Goal: Information Seeking & Learning: Learn about a topic

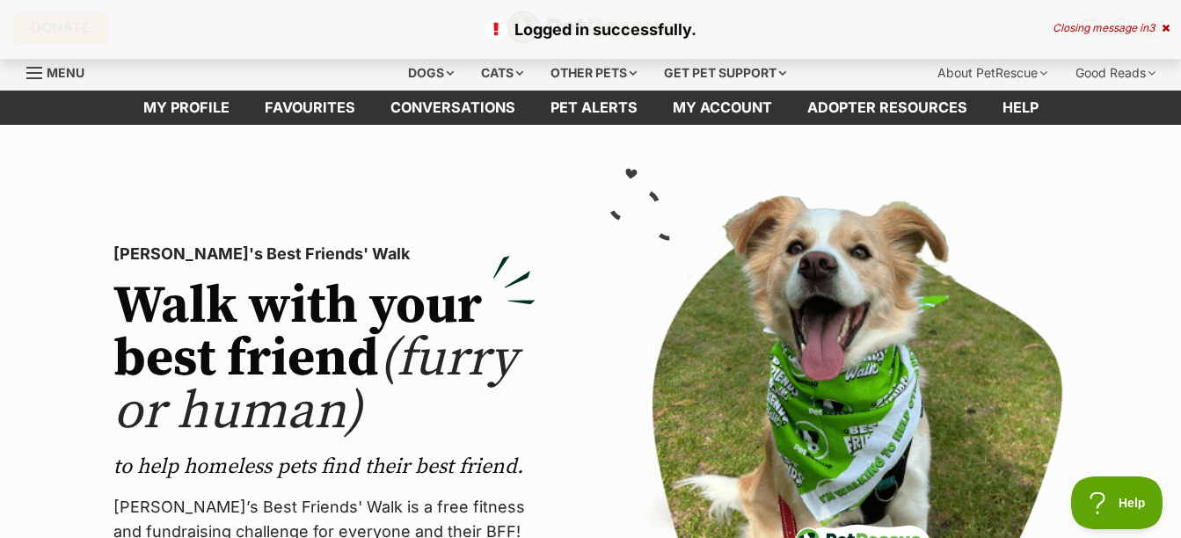
click at [1163, 26] on icon at bounding box center [1166, 28] width 8 height 11
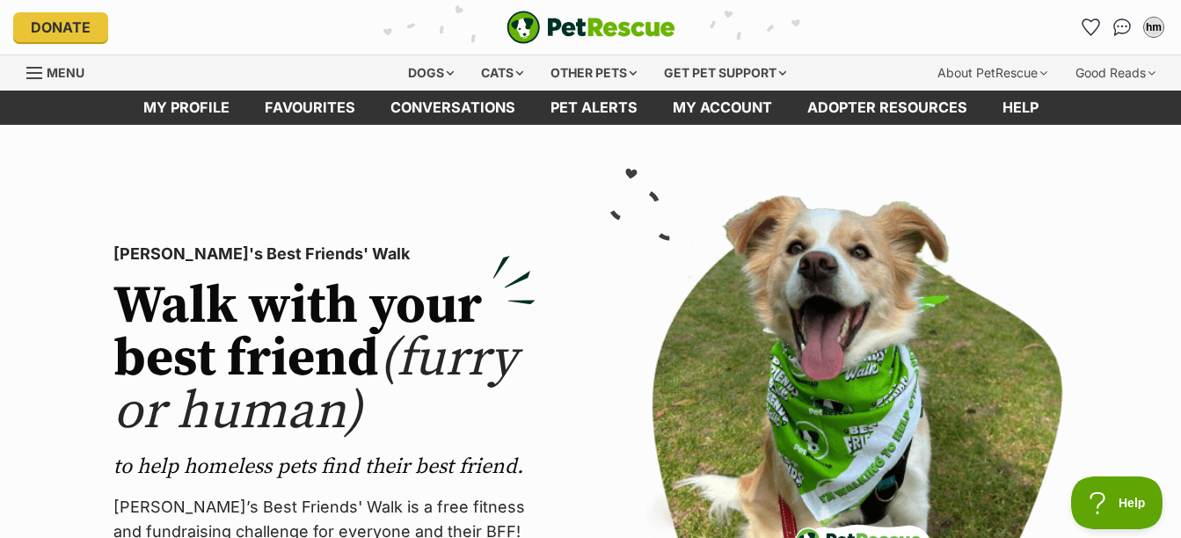
click at [1104, 28] on li "Account quick links" at bounding box center [1090, 27] width 28 height 28
click at [1089, 28] on icon "Favourites" at bounding box center [1090, 27] width 21 height 20
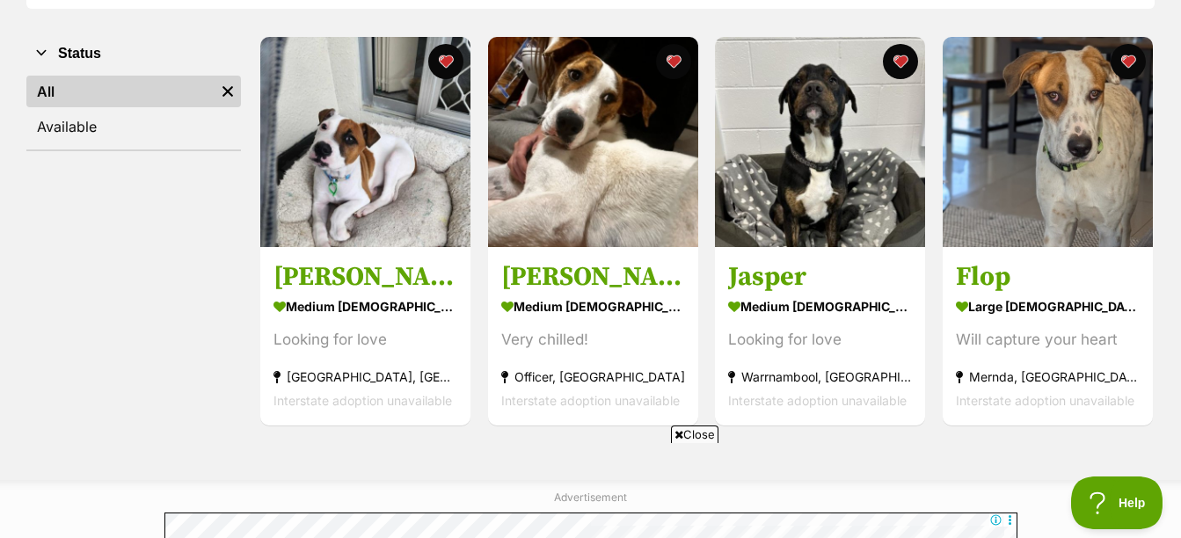
scroll to position [352, 0]
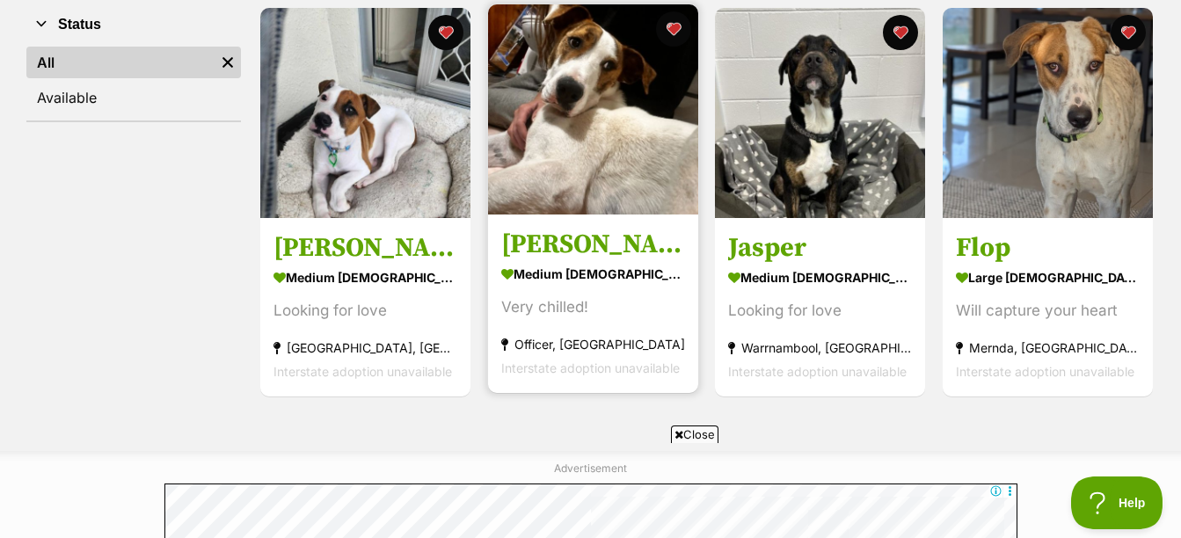
click at [536, 271] on div "medium [DEMOGRAPHIC_DATA] Dog" at bounding box center [593, 274] width 184 height 26
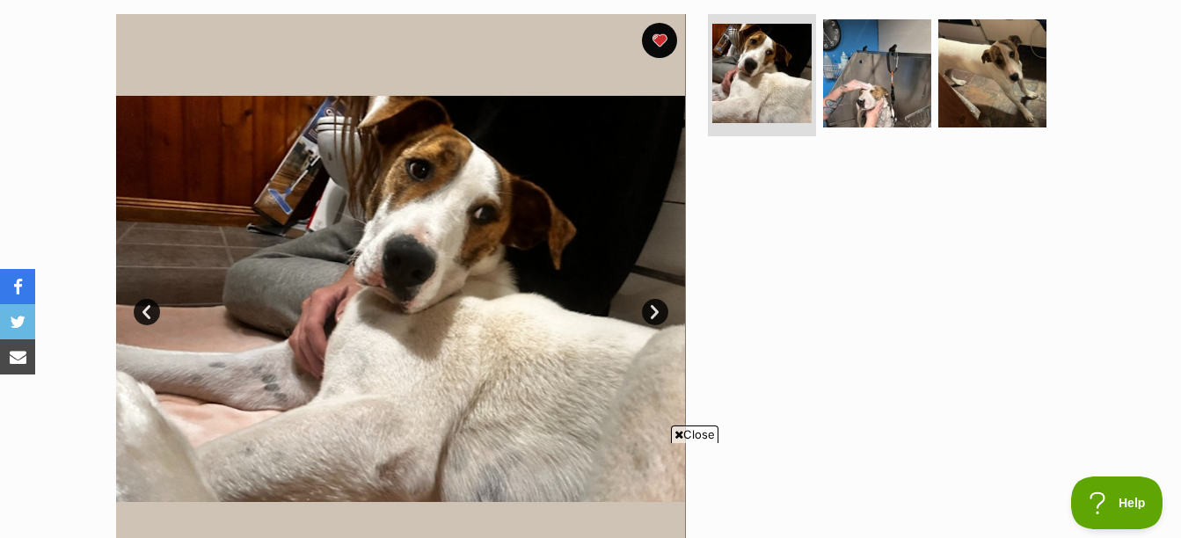
click at [651, 307] on link "Next" at bounding box center [655, 312] width 26 height 26
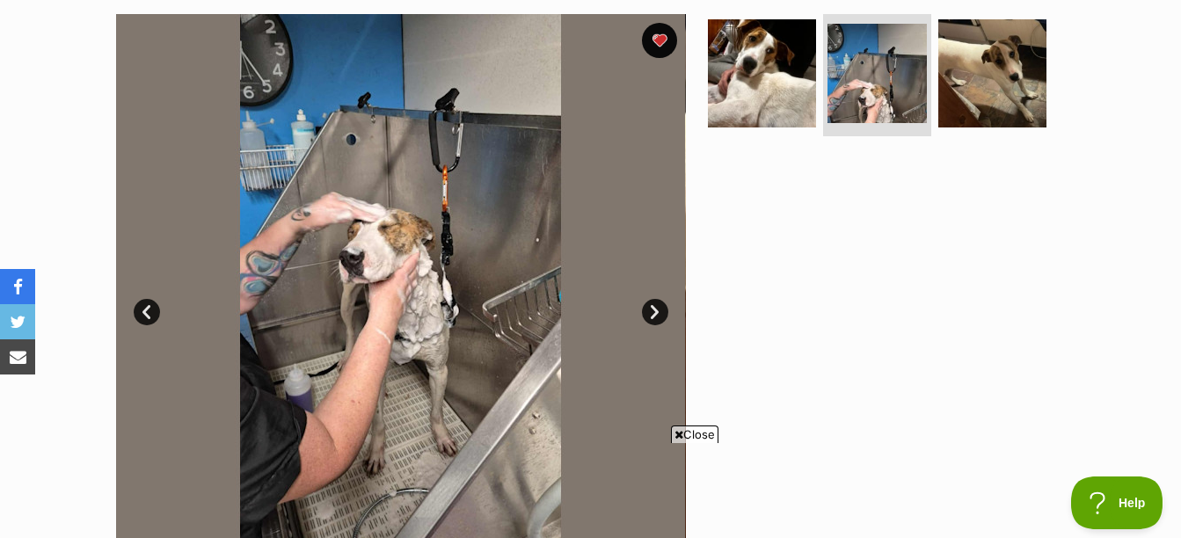
click at [651, 307] on link "Next" at bounding box center [655, 312] width 26 height 26
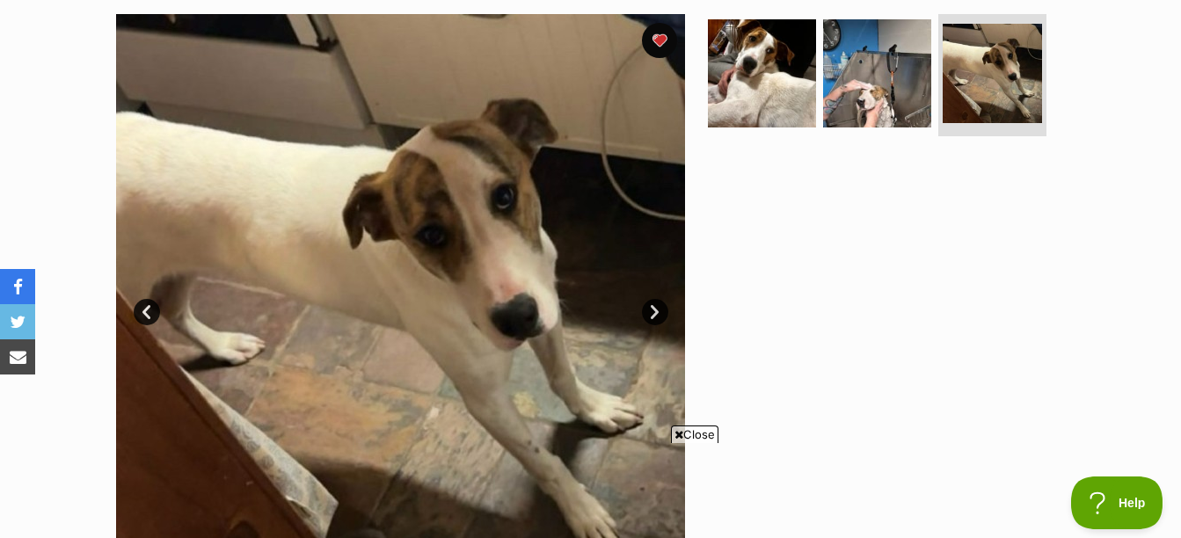
click at [697, 437] on span "Close" at bounding box center [694, 435] width 47 height 18
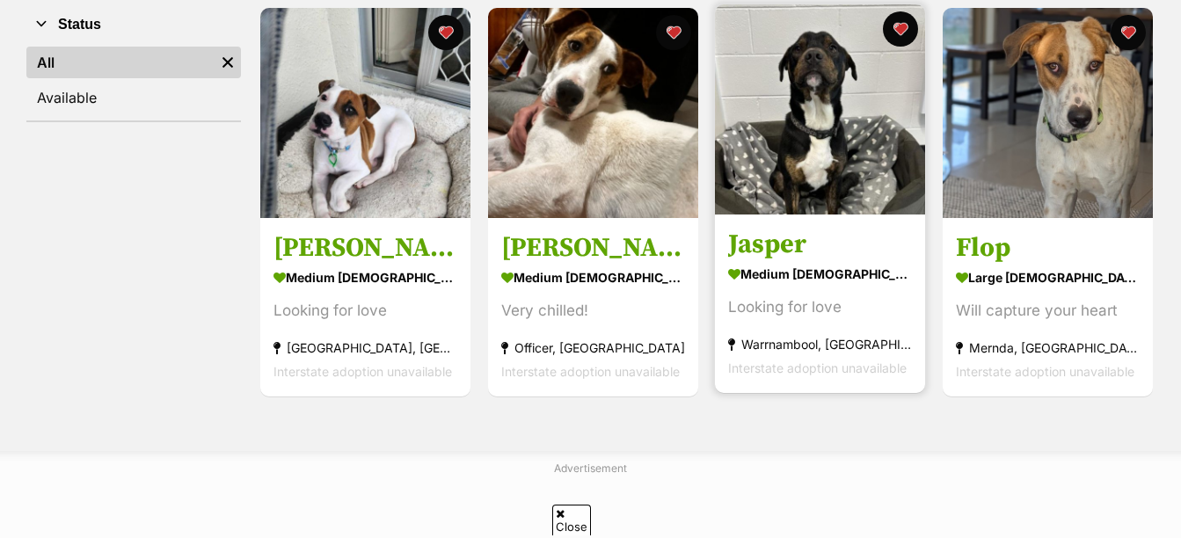
click at [867, 165] on img at bounding box center [820, 109] width 210 height 210
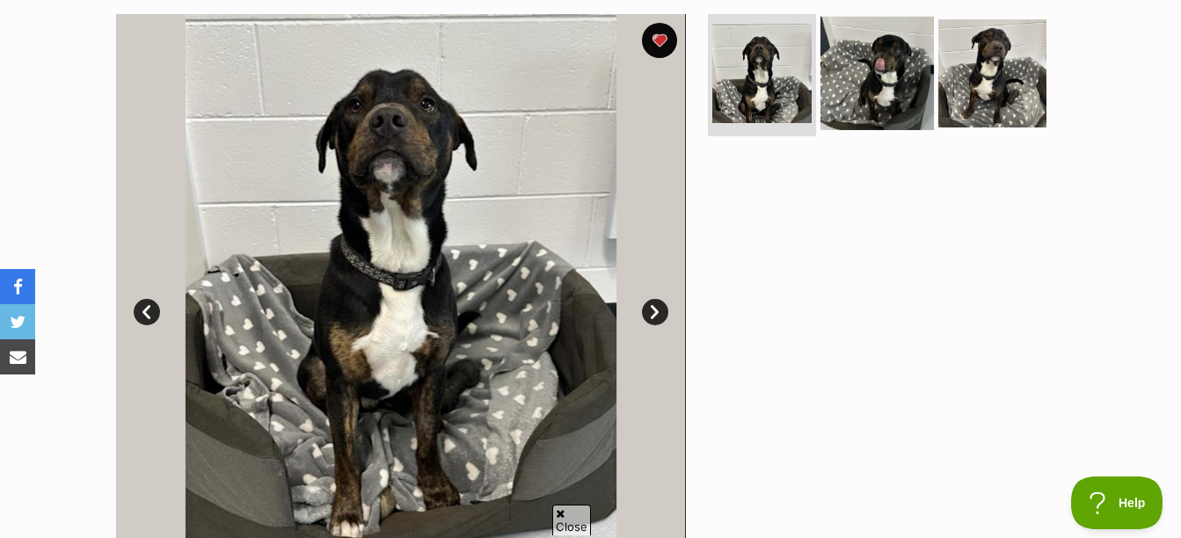
click at [858, 108] on img at bounding box center [876, 72] width 113 height 113
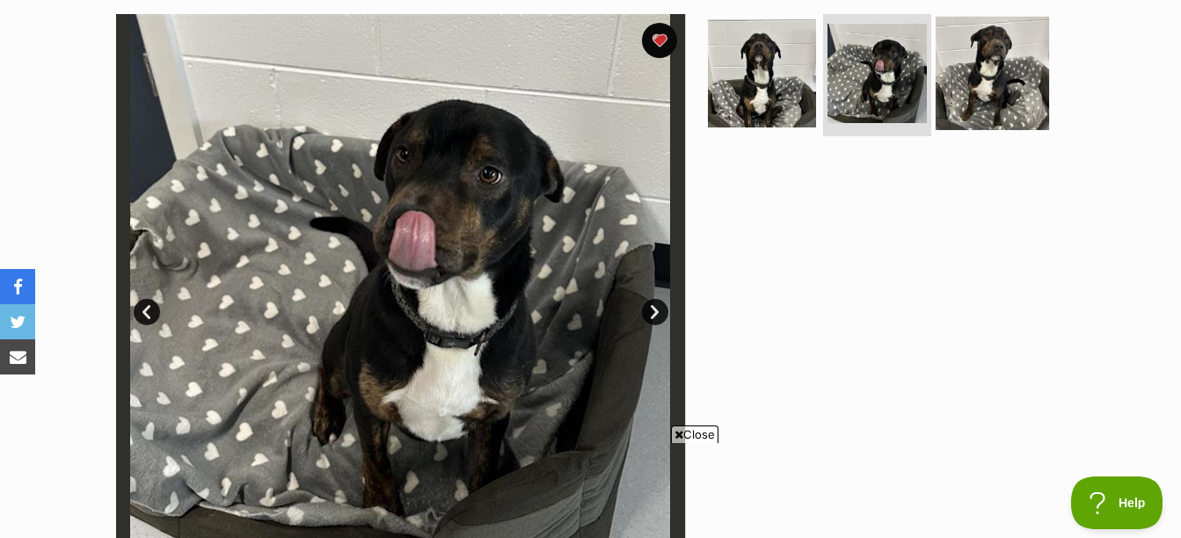
click at [973, 107] on img at bounding box center [992, 72] width 113 height 113
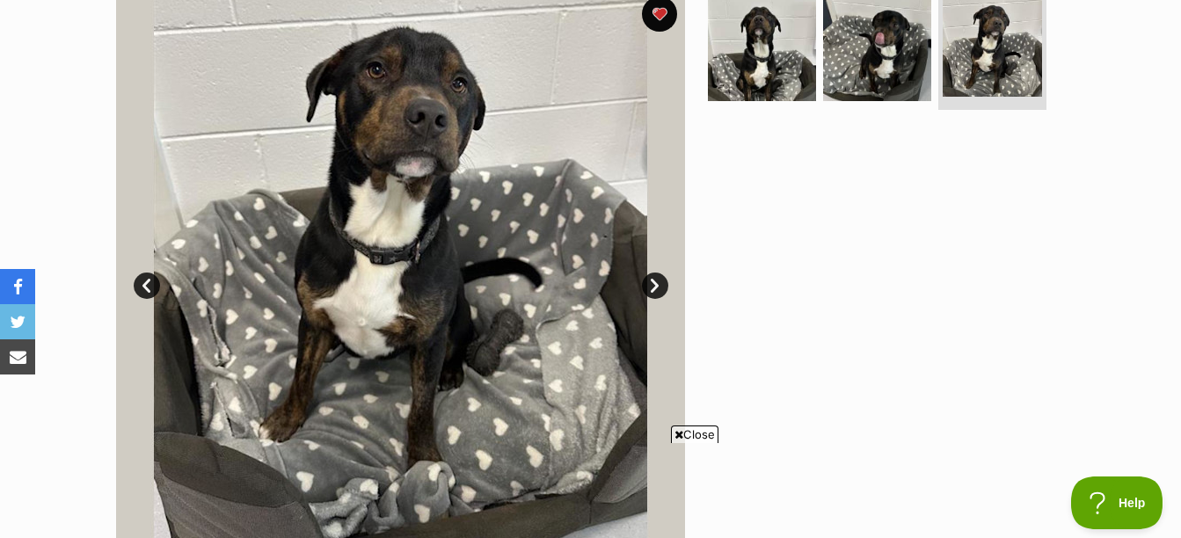
scroll to position [352, 0]
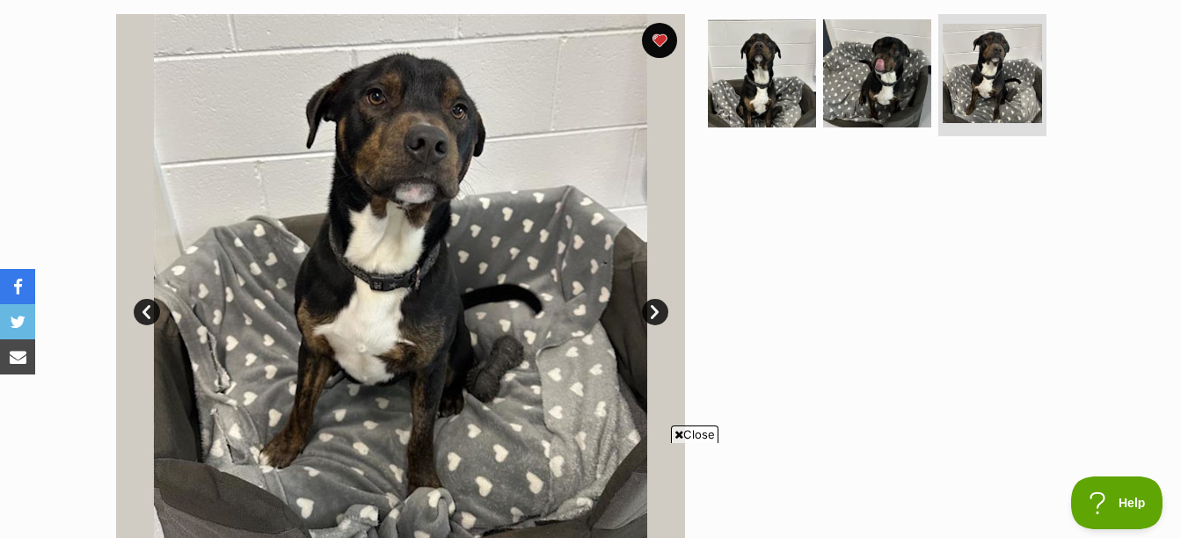
click at [657, 312] on link "Next" at bounding box center [655, 312] width 26 height 26
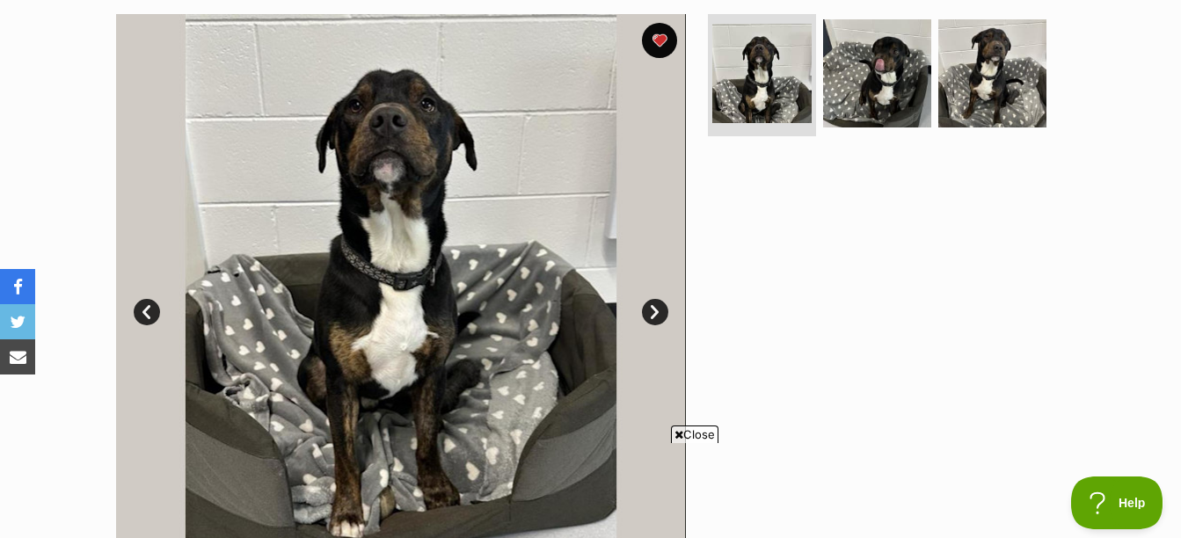
click at [657, 312] on link "Next" at bounding box center [655, 312] width 26 height 26
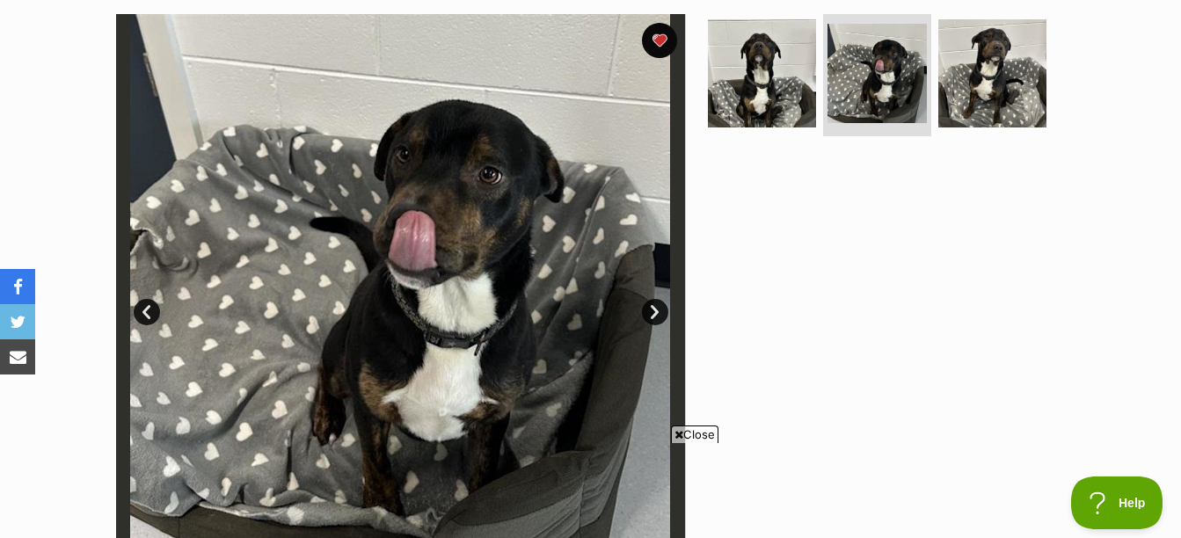
click at [657, 312] on link "Next" at bounding box center [655, 312] width 26 height 26
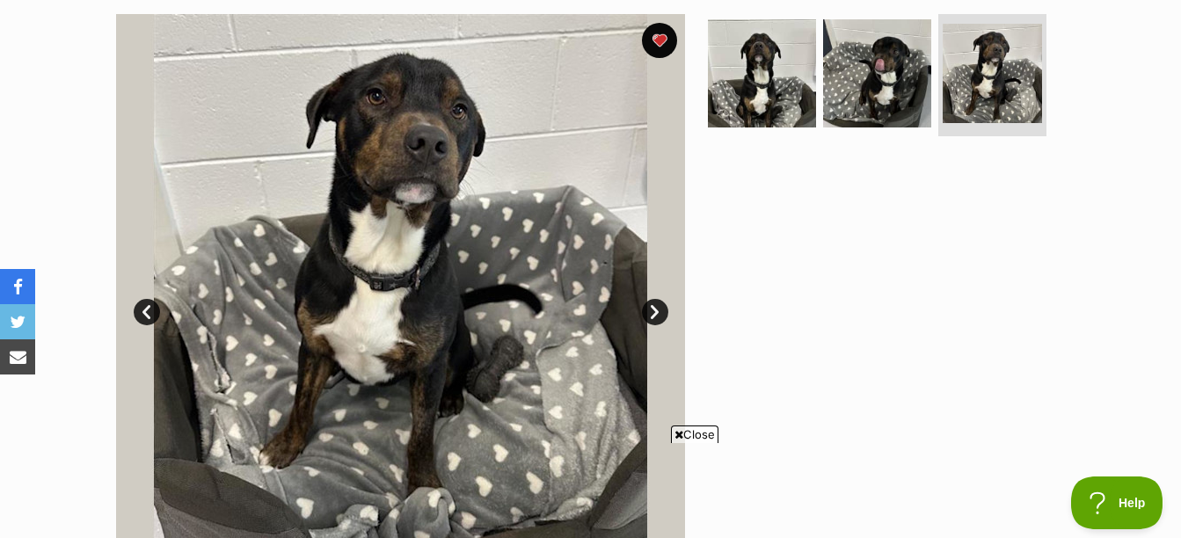
click at [657, 312] on link "Next" at bounding box center [655, 312] width 26 height 26
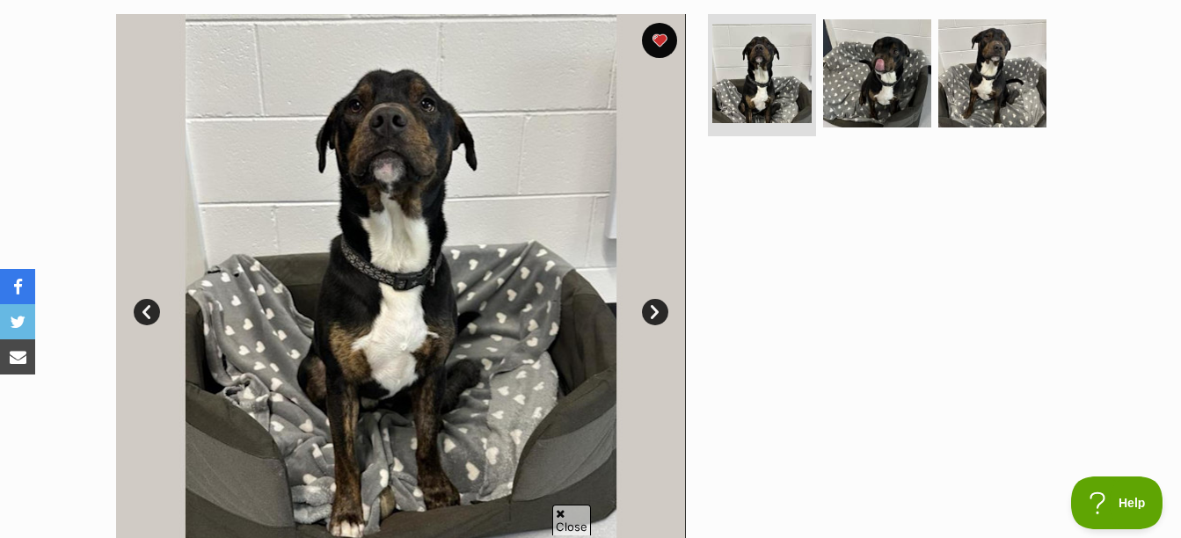
scroll to position [0, 0]
click at [751, 42] on img at bounding box center [762, 73] width 105 height 105
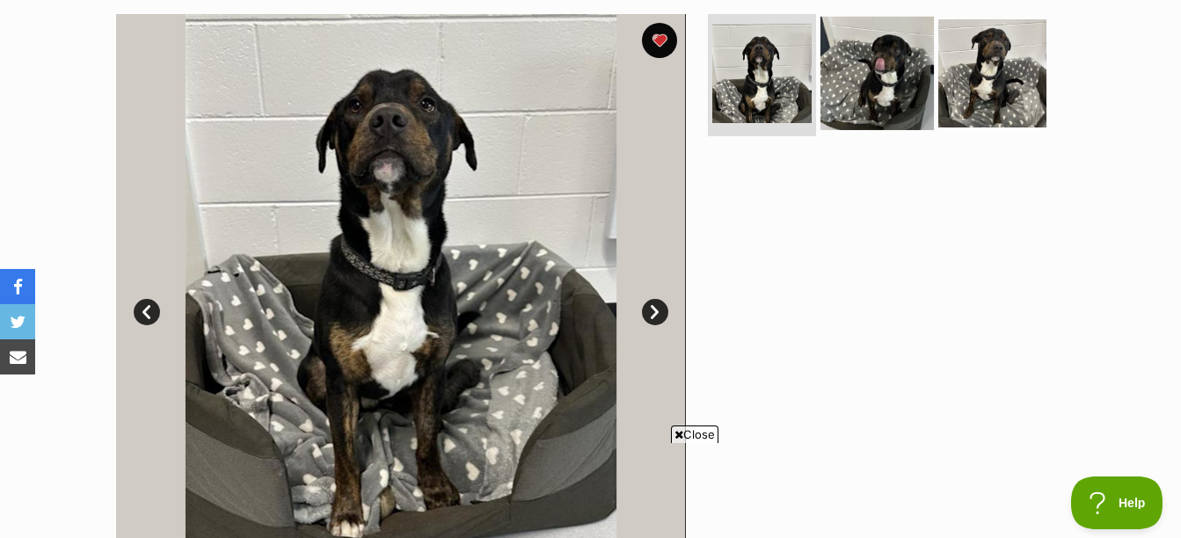
click at [886, 85] on img at bounding box center [876, 72] width 113 height 113
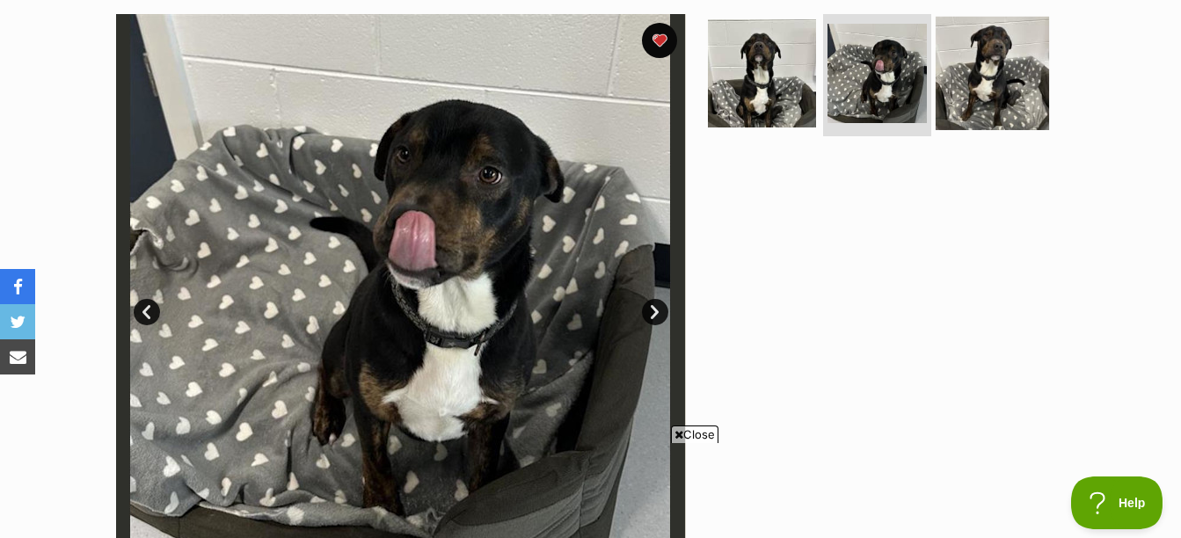
click at [962, 77] on img at bounding box center [992, 72] width 113 height 113
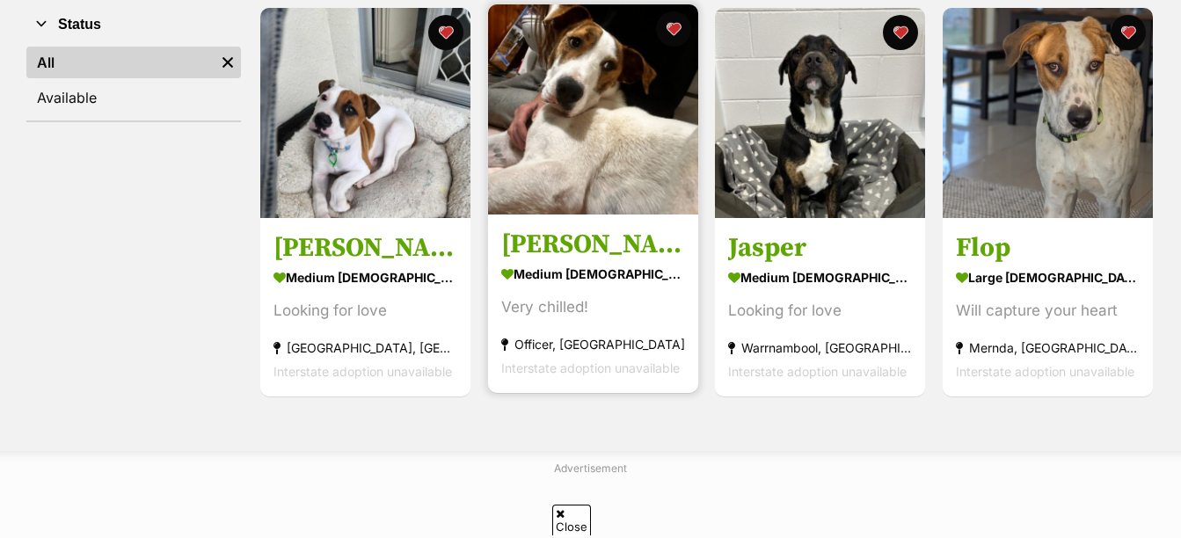
click at [555, 134] on img at bounding box center [593, 109] width 210 height 210
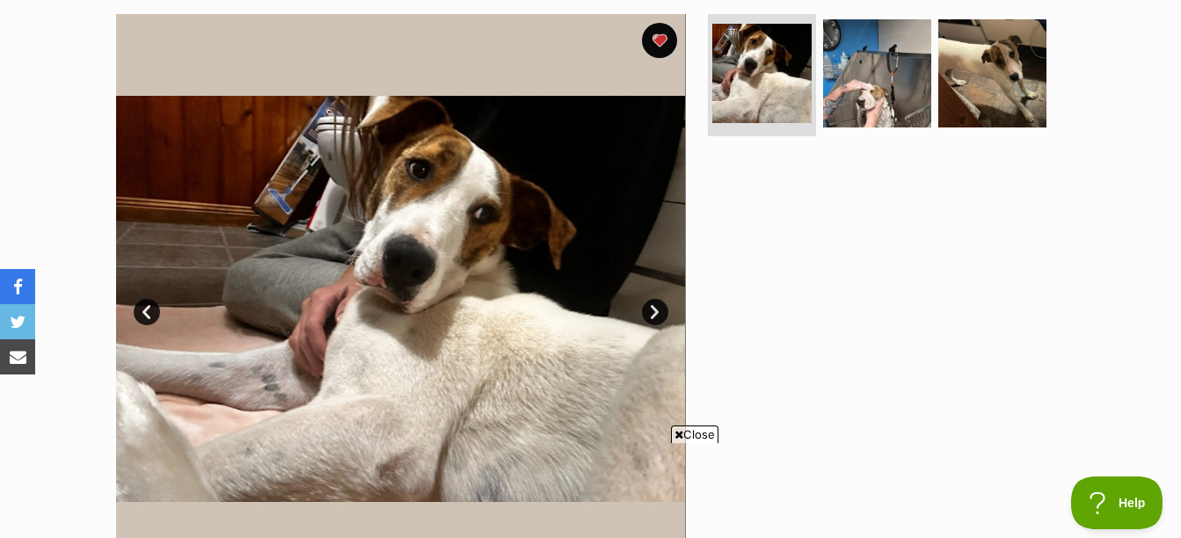
click at [650, 317] on link "Next" at bounding box center [655, 312] width 26 height 26
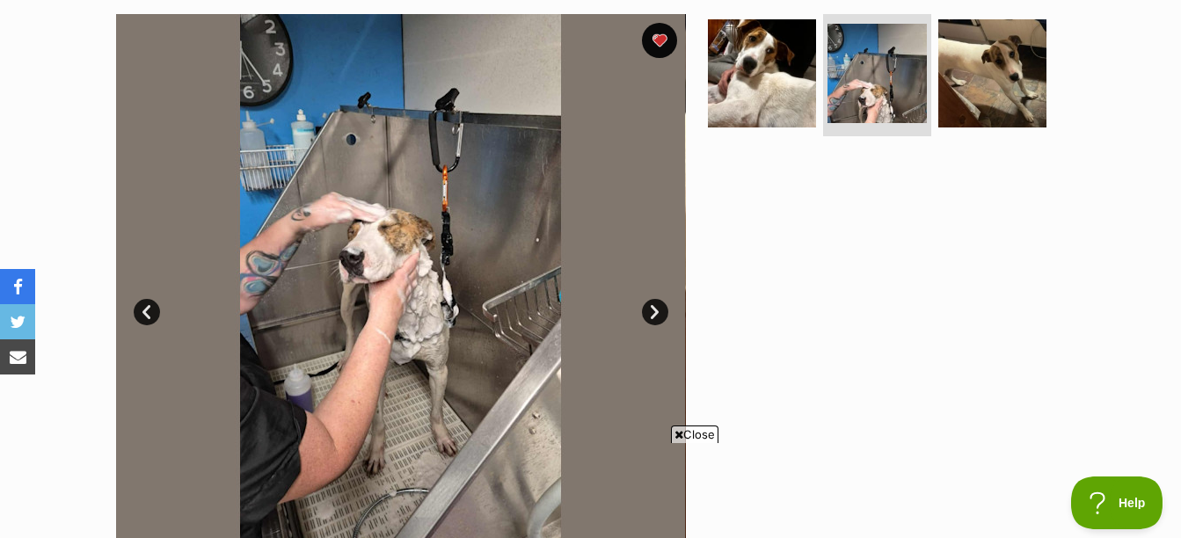
click at [652, 302] on link "Next" at bounding box center [655, 312] width 26 height 26
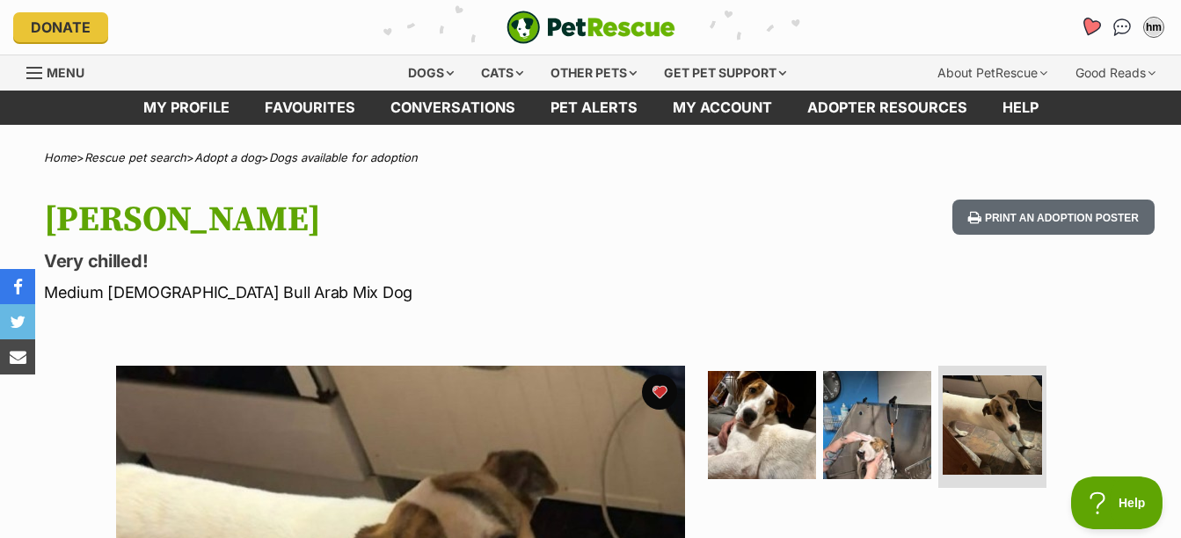
click at [1089, 33] on icon "Favourites" at bounding box center [1090, 27] width 21 height 20
